Goal: Task Accomplishment & Management: Use online tool/utility

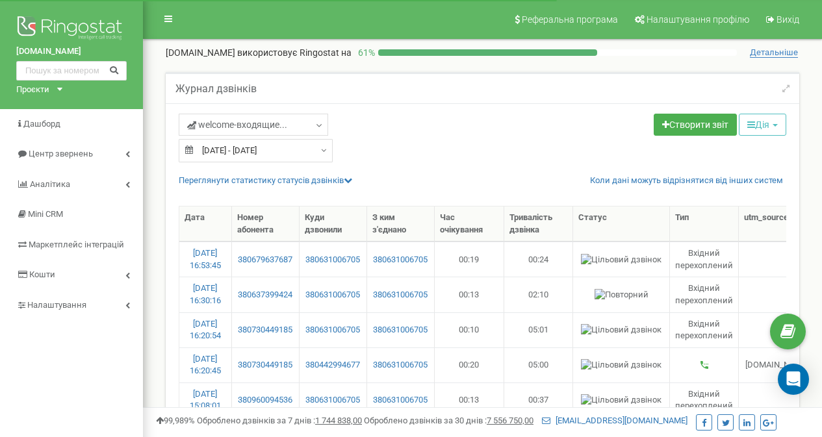
select select "100"
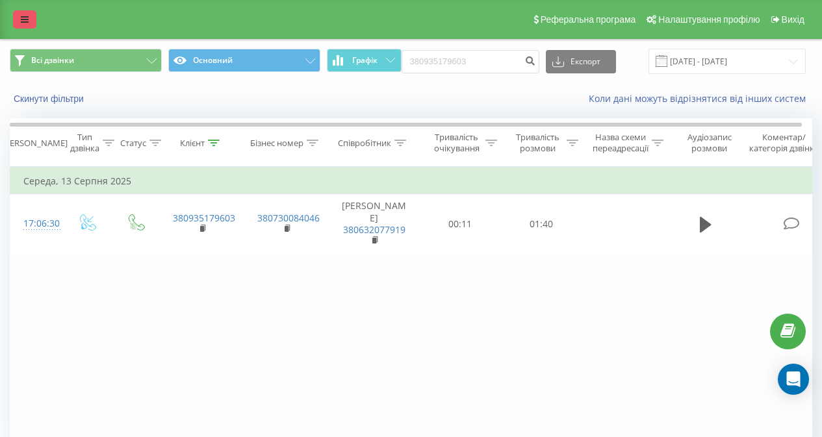
click at [21, 23] on icon at bounding box center [25, 19] width 8 height 9
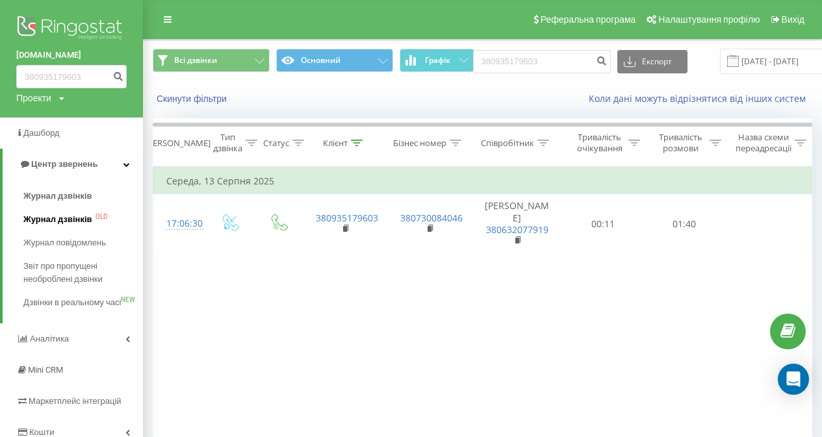
click at [25, 220] on span "Журнал дзвінків" at bounding box center [57, 219] width 69 height 13
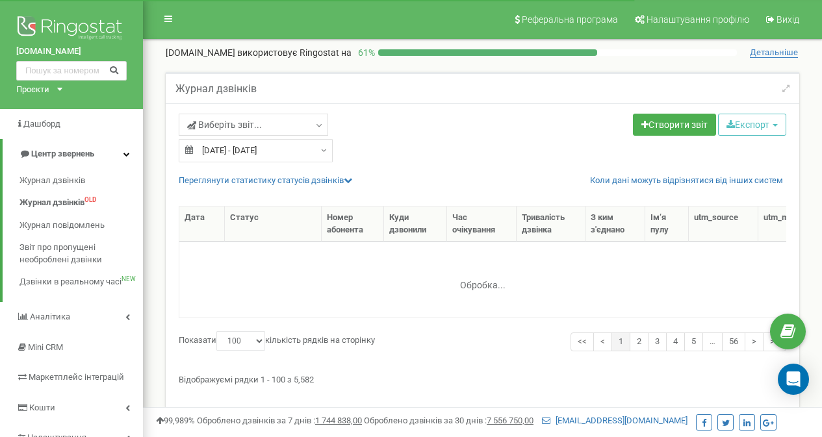
select select "100"
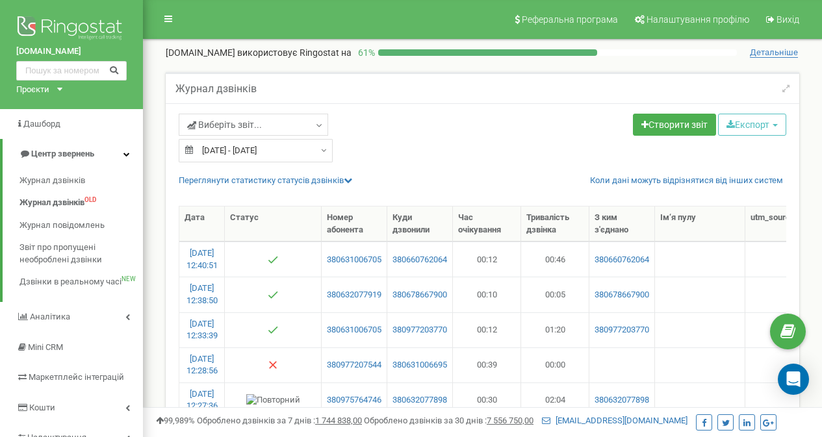
click at [217, 151] on input "21.07.2025 - 20.08.2025" at bounding box center [256, 150] width 154 height 23
type input "21.07.2025"
type input "20.08.2025"
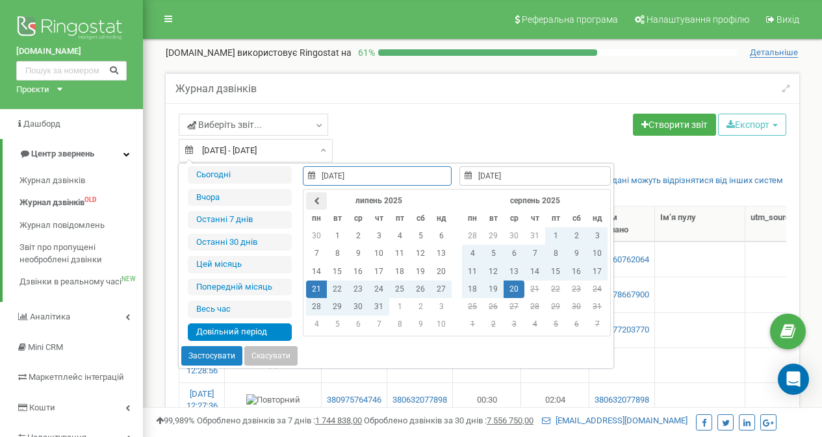
click at [312, 195] on th at bounding box center [316, 201] width 21 height 18
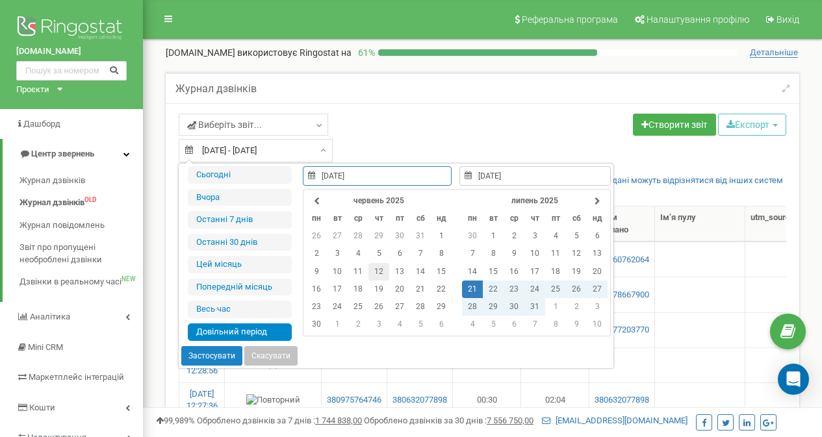
type input "12.06.2025"
click at [379, 275] on td "12" at bounding box center [378, 272] width 21 height 18
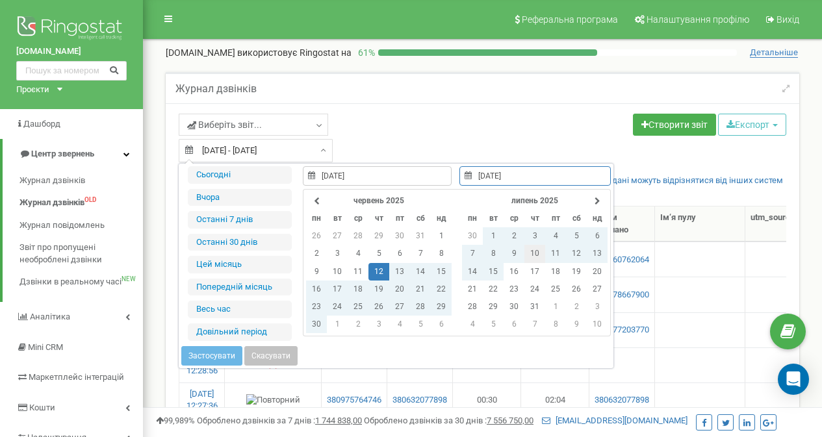
type input "10.07.2025"
click at [535, 250] on td "10" at bounding box center [534, 254] width 21 height 18
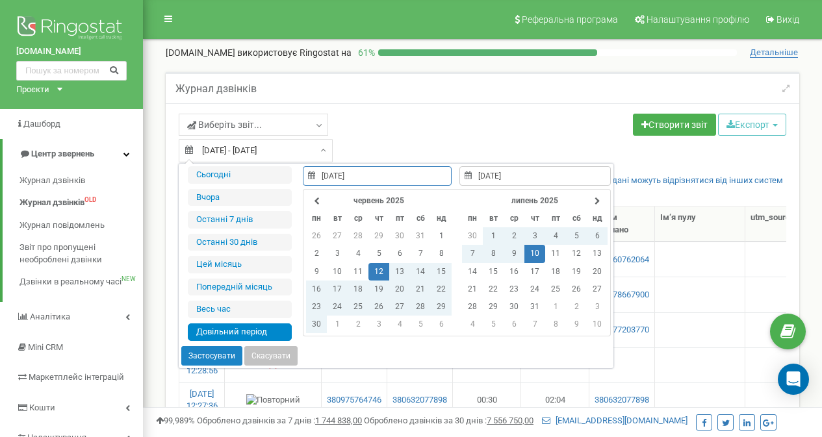
type input "12.06.2025"
click at [205, 360] on button "Застосувати" at bounding box center [211, 355] width 61 height 19
type input "12.06.2025 - 10.07.2025"
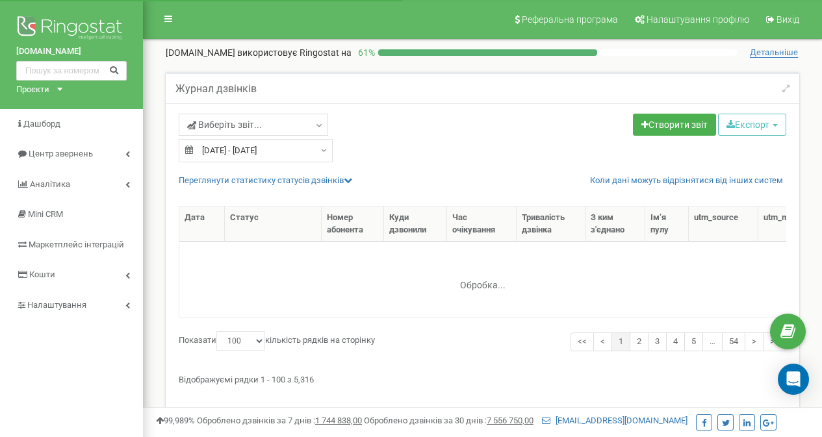
select select "100"
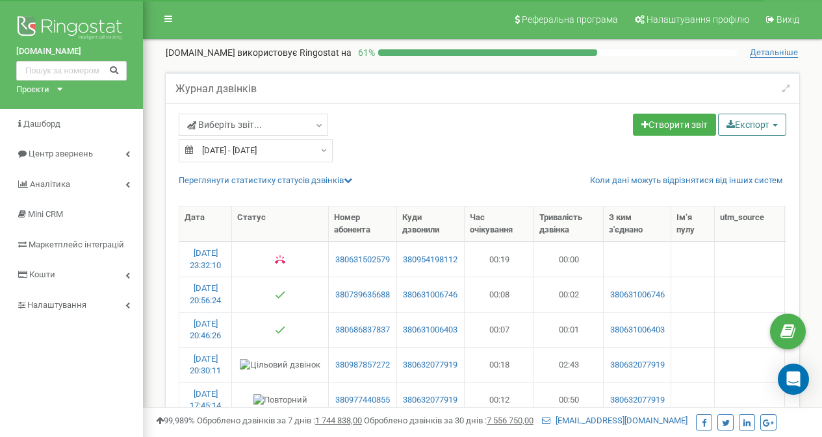
click at [731, 126] on button "Експорт" at bounding box center [752, 125] width 68 height 22
click at [741, 172] on link "Excel (.xls)" at bounding box center [769, 176] width 99 height 20
